Goal: Information Seeking & Learning: Check status

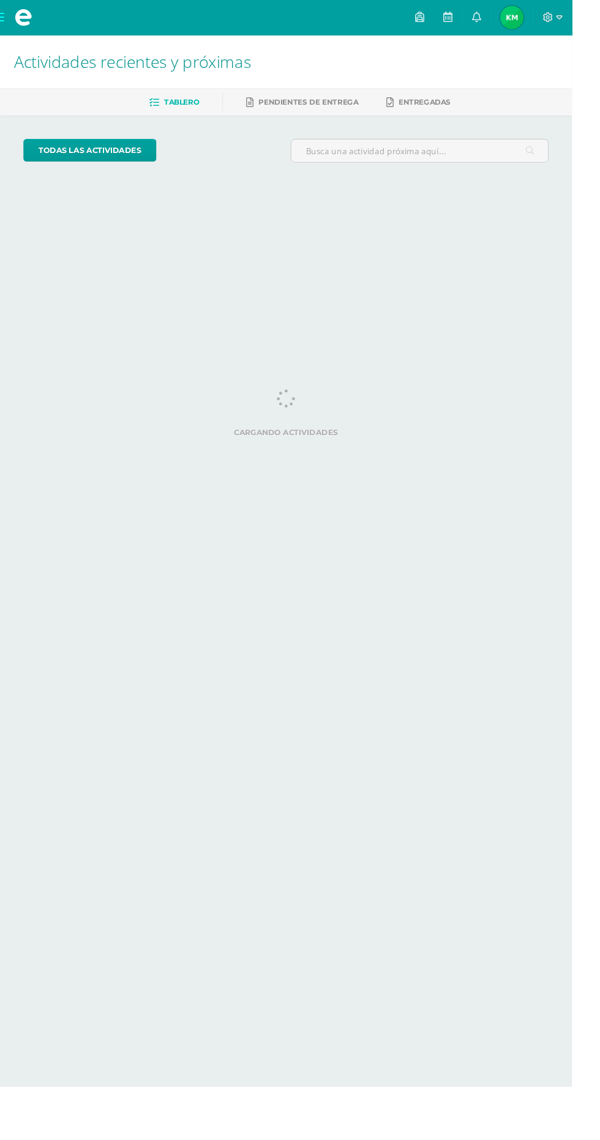
click at [549, 12] on img at bounding box center [536, 18] width 24 height 24
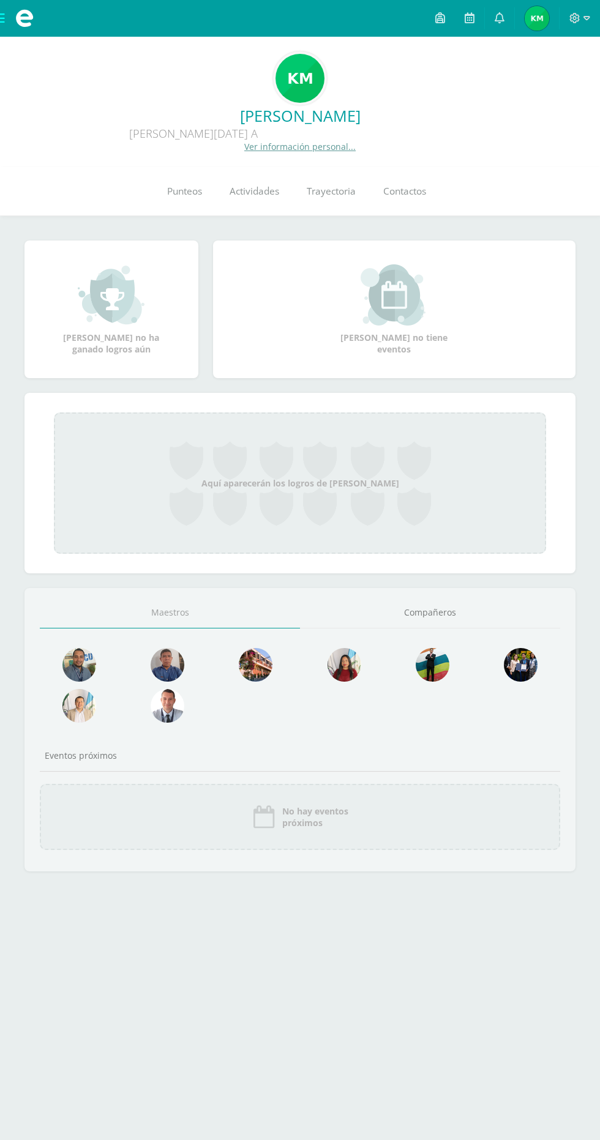
click at [190, 203] on link "Punteos" at bounding box center [184, 191] width 62 height 49
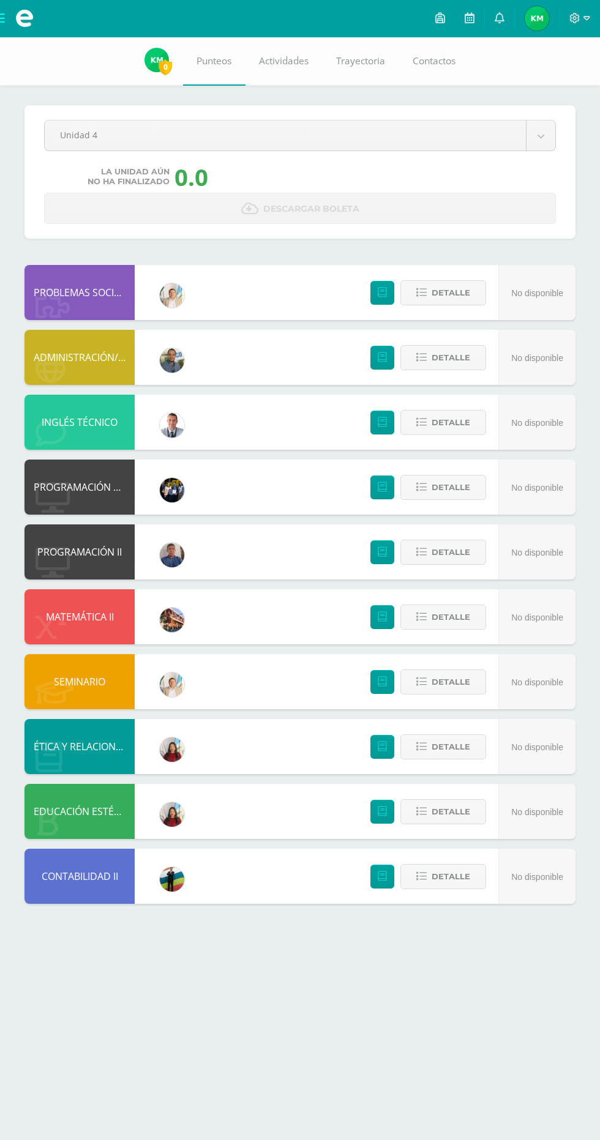
click at [98, 125] on body "Mis cursos Archivos Cerrar panel ADMINISTRACIÓN/REDACCIÓN Y CORRESPONDENCIA Qui…" at bounding box center [300, 464] width 600 height 928
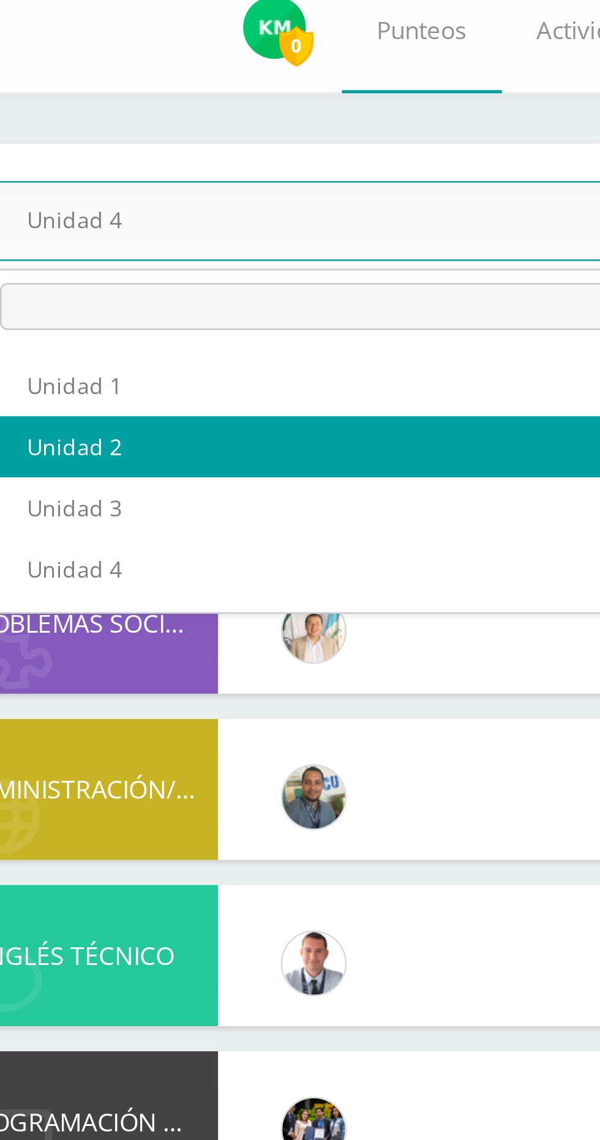
select select "Unidad 2"
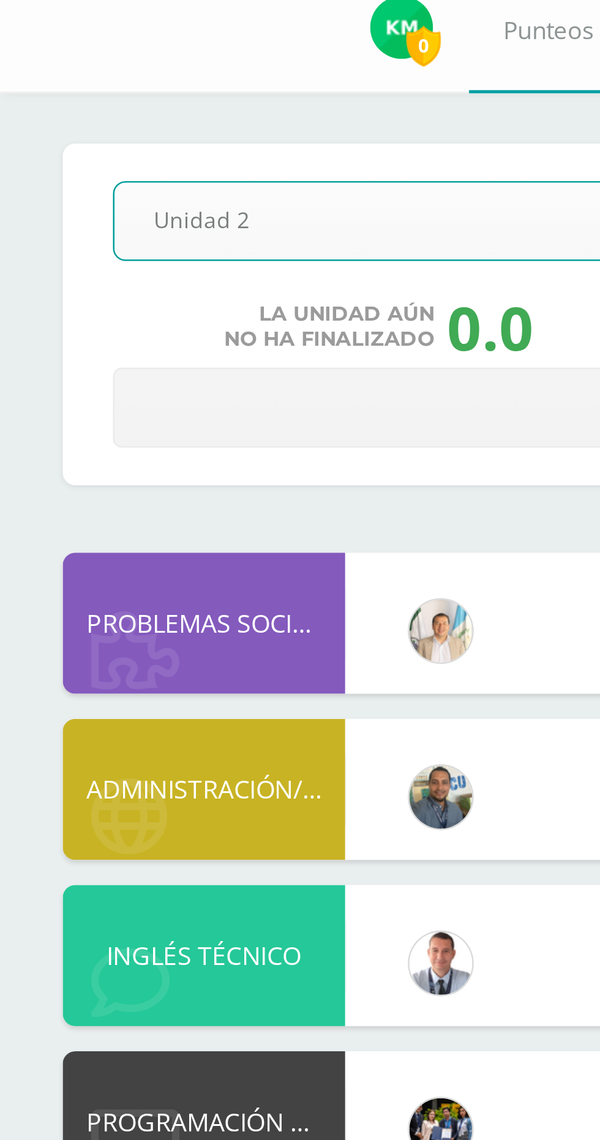
click at [87, 131] on body "Mis cursos Archivos Cerrar panel ADMINISTRACIÓN/REDACCIÓN Y CORRESPONDENCIA Qui…" at bounding box center [300, 464] width 600 height 928
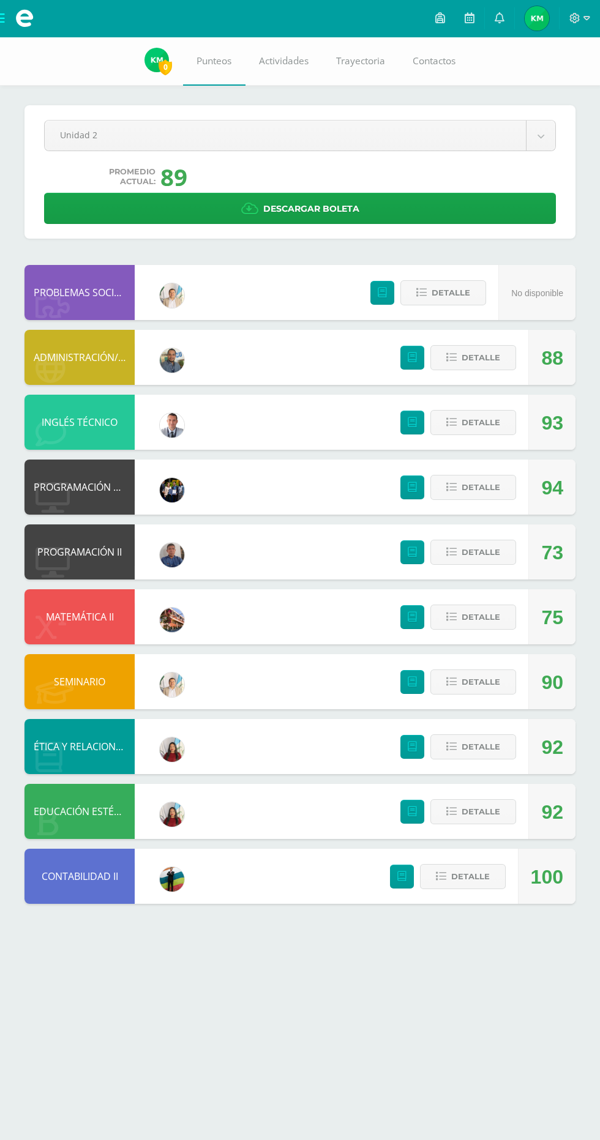
click at [171, 125] on body "Mis cursos Archivos Cerrar panel ADMINISTRACIÓN/REDACCIÓN Y CORRESPONDENCIA Qui…" at bounding box center [300, 464] width 600 height 928
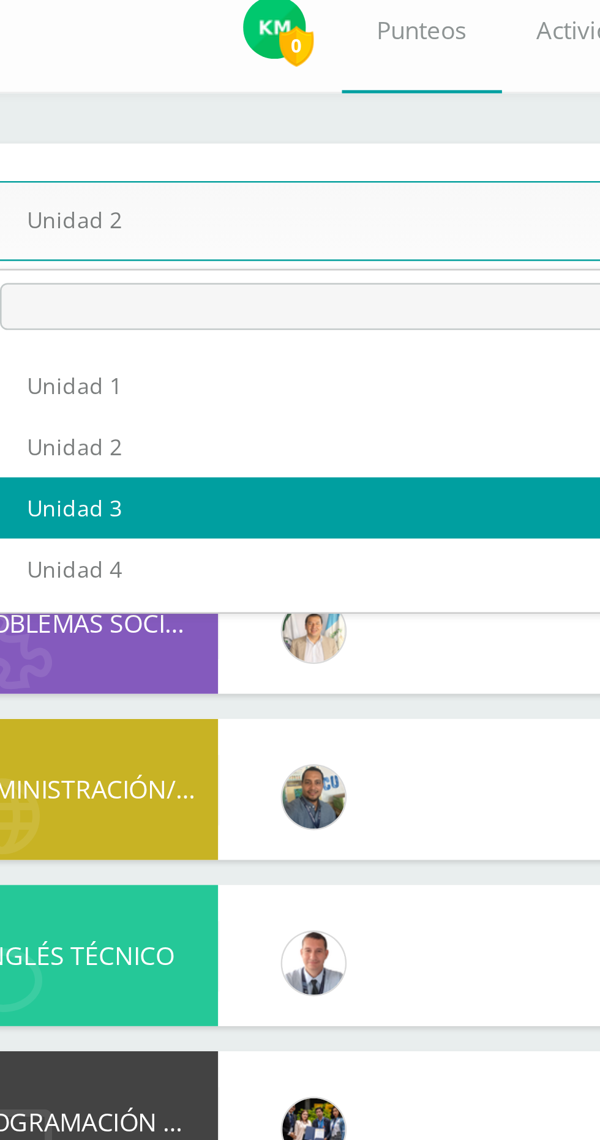
select select "Unidad 3"
